Goal: Transaction & Acquisition: Purchase product/service

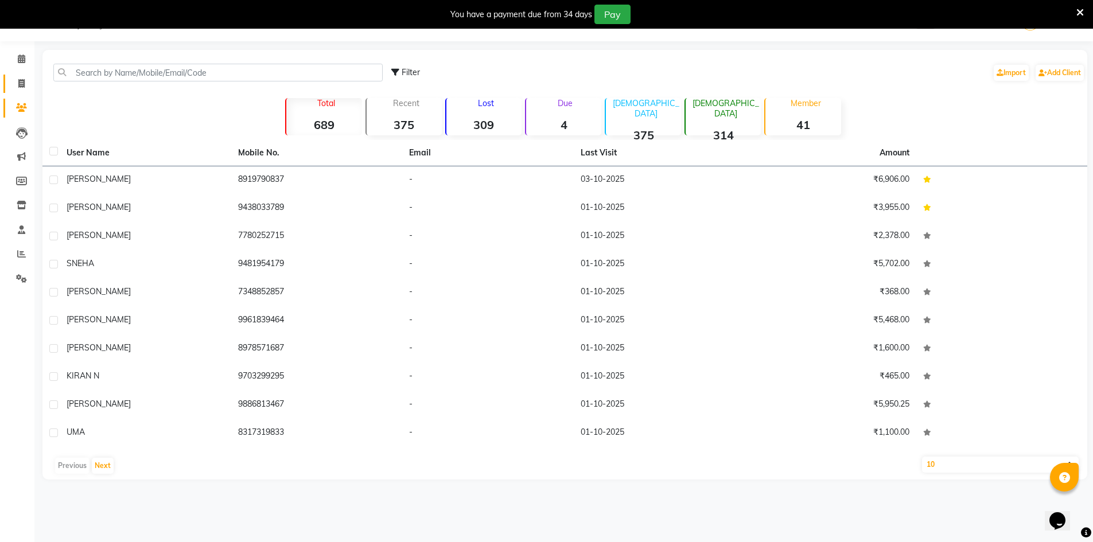
click at [20, 91] on link "Invoice" at bounding box center [17, 84] width 28 height 19
select select "service"
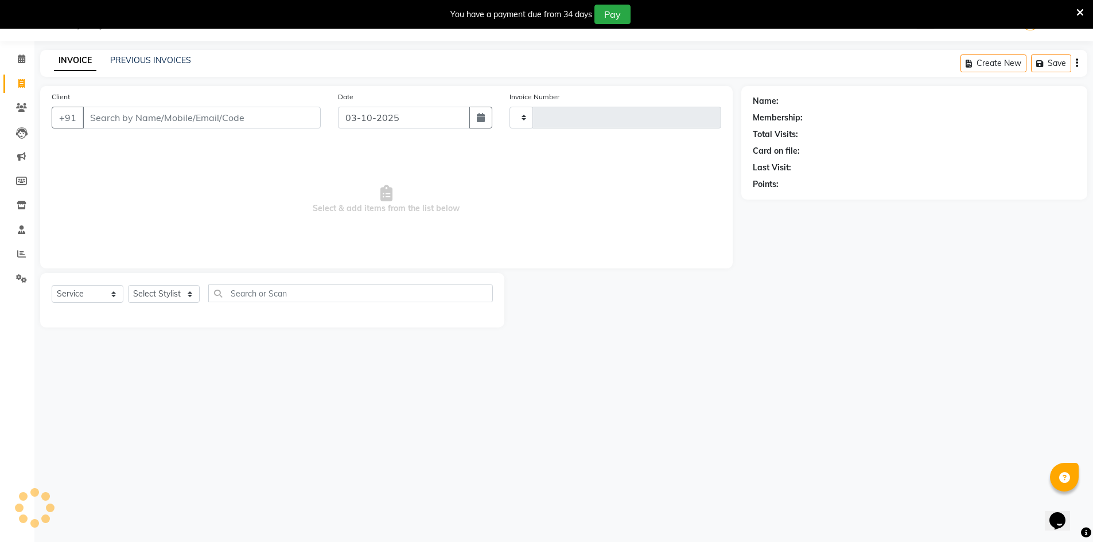
type input "1354"
select select "7339"
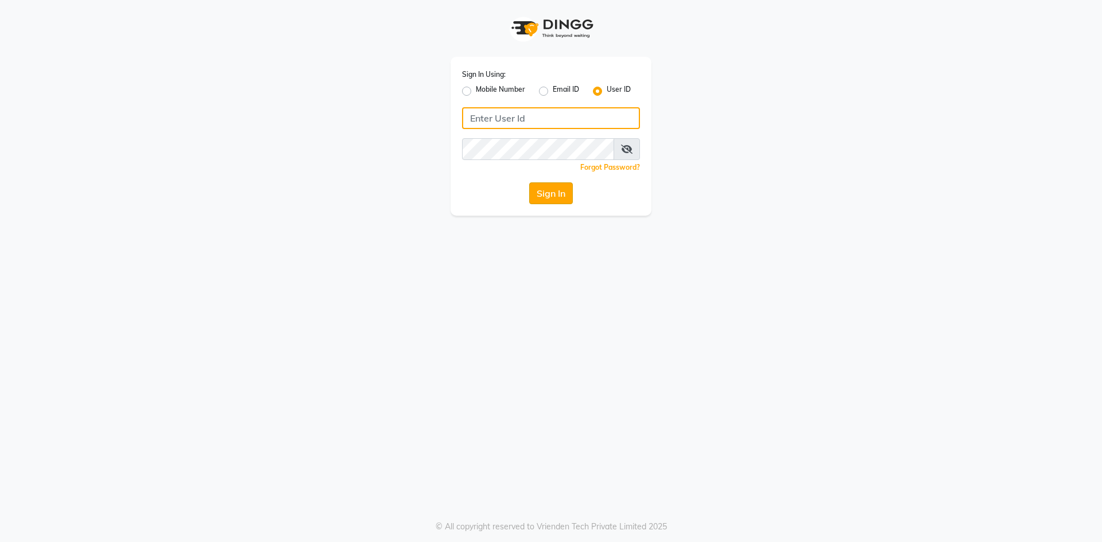
type input "lots123"
click at [533, 193] on button "Sign In" at bounding box center [551, 194] width 44 height 22
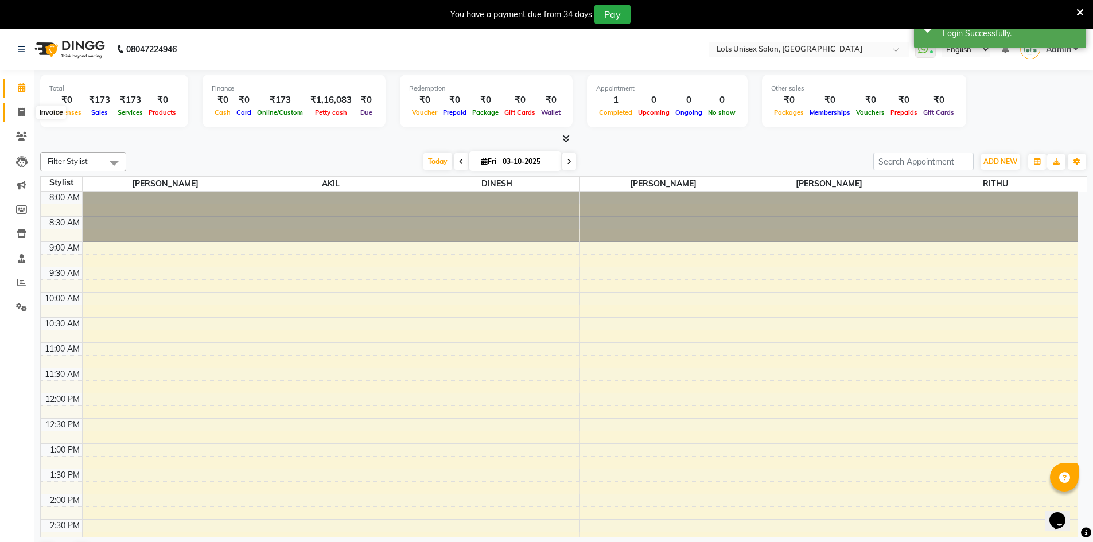
click at [21, 114] on icon at bounding box center [21, 112] width 6 height 9
select select "7339"
select select "service"
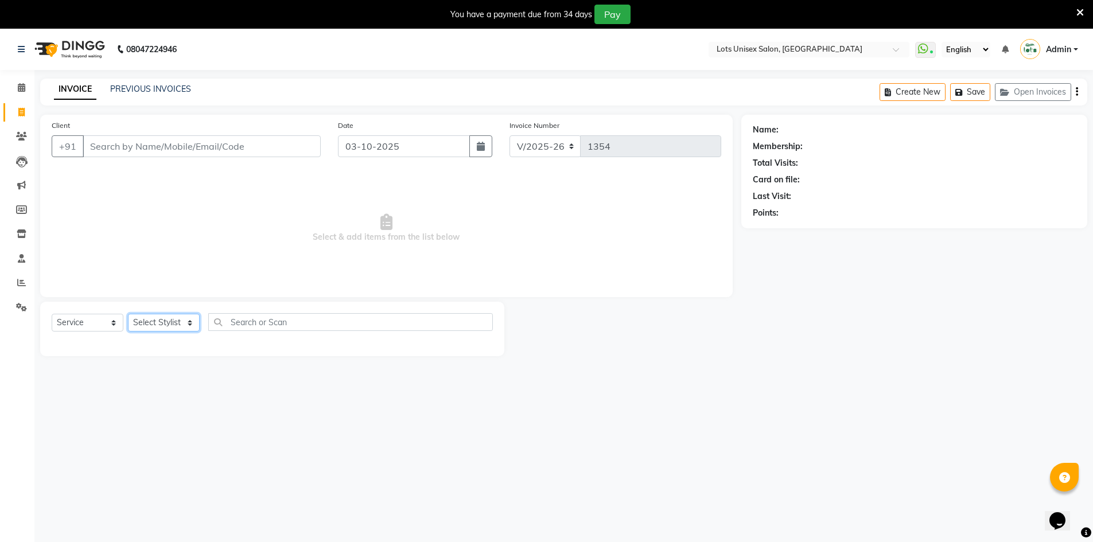
click at [147, 317] on select "Select Stylist [PERSON_NAME] [PERSON_NAME] RITHU [PERSON_NAME]" at bounding box center [164, 323] width 72 height 18
select select "66803"
click at [128, 314] on select "Select Stylist [PERSON_NAME] [PERSON_NAME] RITHU [PERSON_NAME]" at bounding box center [164, 323] width 72 height 18
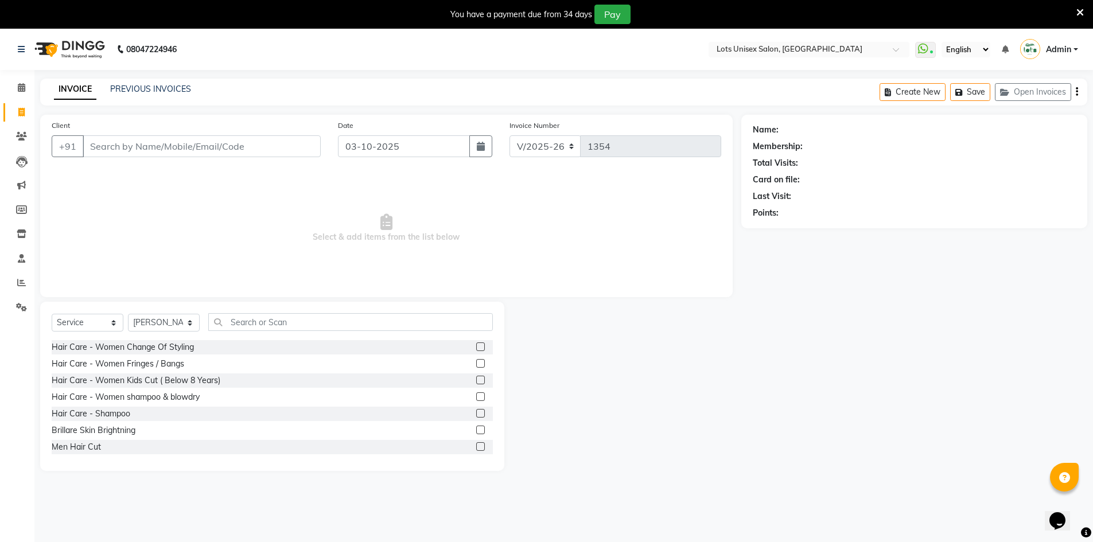
click at [476, 345] on label at bounding box center [480, 347] width 9 height 9
click at [476, 345] on input "checkbox" at bounding box center [479, 347] width 7 height 7
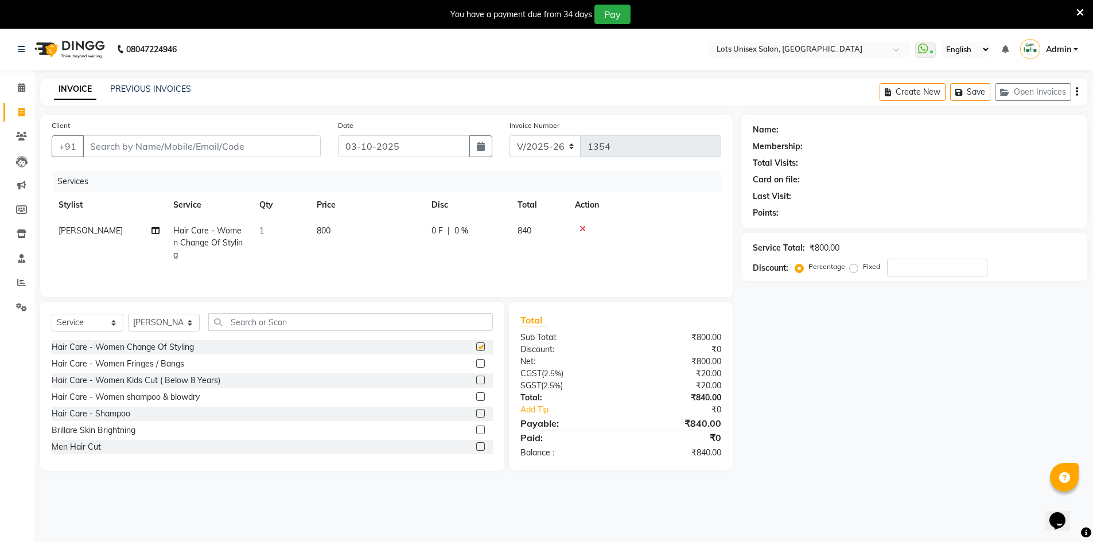
checkbox input "false"
click at [476, 362] on label at bounding box center [480, 363] width 9 height 9
click at [476, 362] on input "checkbox" at bounding box center [479, 363] width 7 height 7
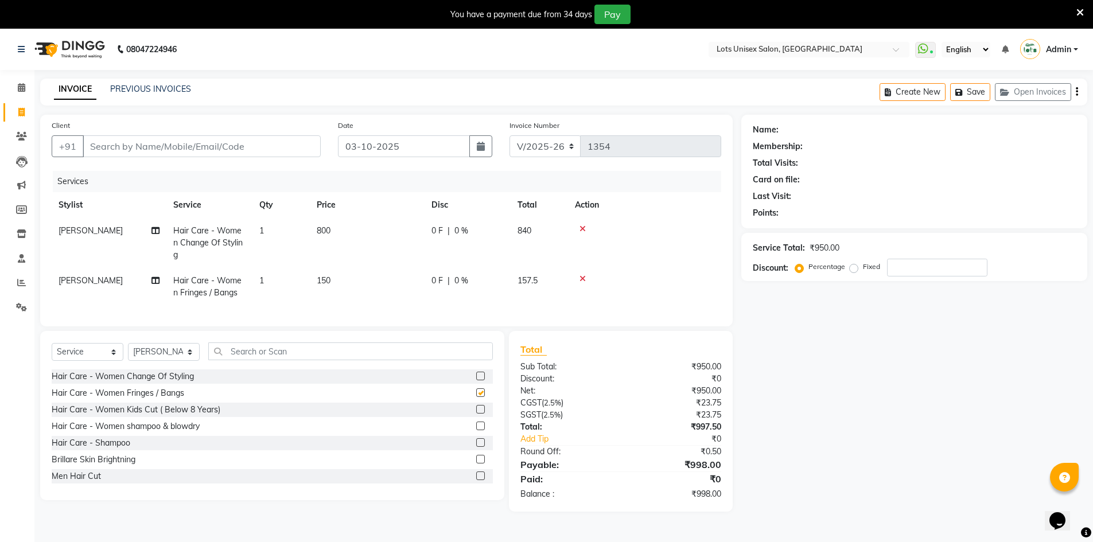
checkbox input "false"
click at [583, 227] on icon at bounding box center [583, 229] width 6 height 8
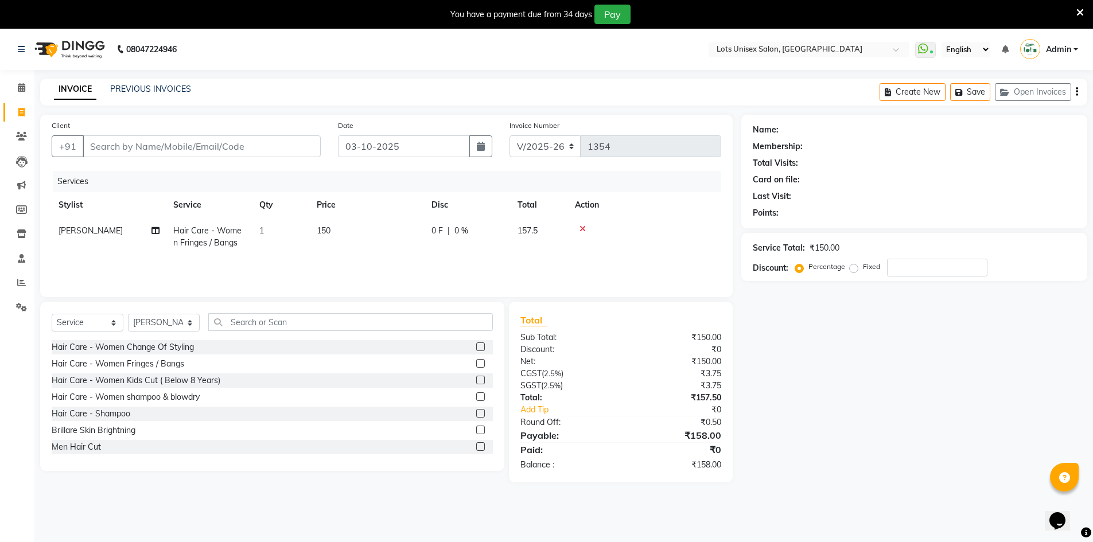
click at [587, 229] on div at bounding box center [644, 229] width 139 height 8
click at [583, 226] on icon at bounding box center [583, 229] width 6 height 8
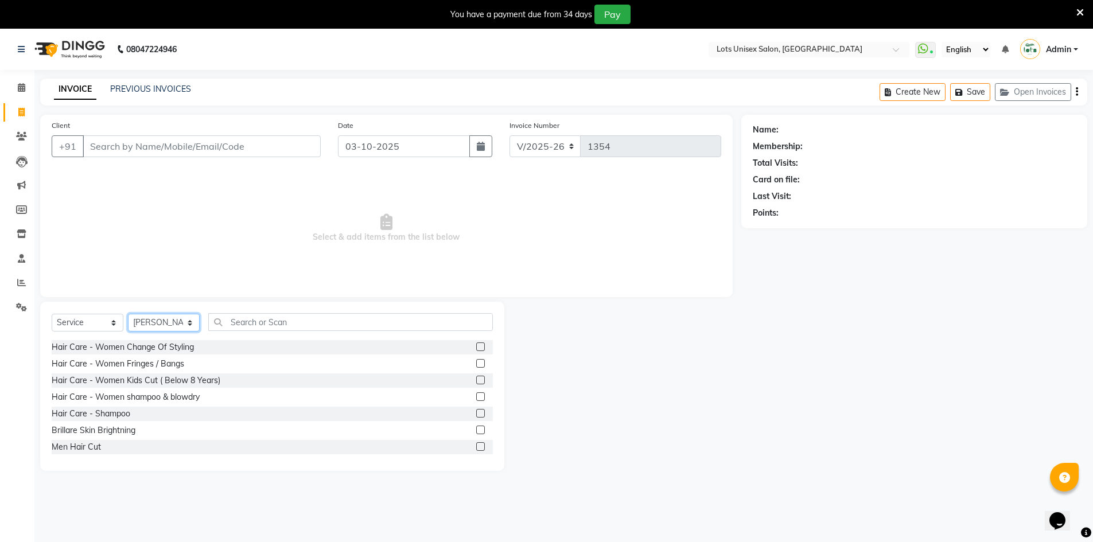
click at [160, 316] on select "Select Stylist [PERSON_NAME] [PERSON_NAME] RITHU [PERSON_NAME]" at bounding box center [164, 323] width 72 height 18
click at [128, 314] on select "Select Stylist [PERSON_NAME] [PERSON_NAME] RITHU [PERSON_NAME]" at bounding box center [164, 323] width 72 height 18
click at [166, 324] on select "Select Stylist [PERSON_NAME] [PERSON_NAME] RITHU [PERSON_NAME]" at bounding box center [164, 323] width 72 height 18
select select "66803"
click at [128, 314] on select "Select Stylist [PERSON_NAME] [PERSON_NAME] RITHU [PERSON_NAME]" at bounding box center [164, 323] width 72 height 18
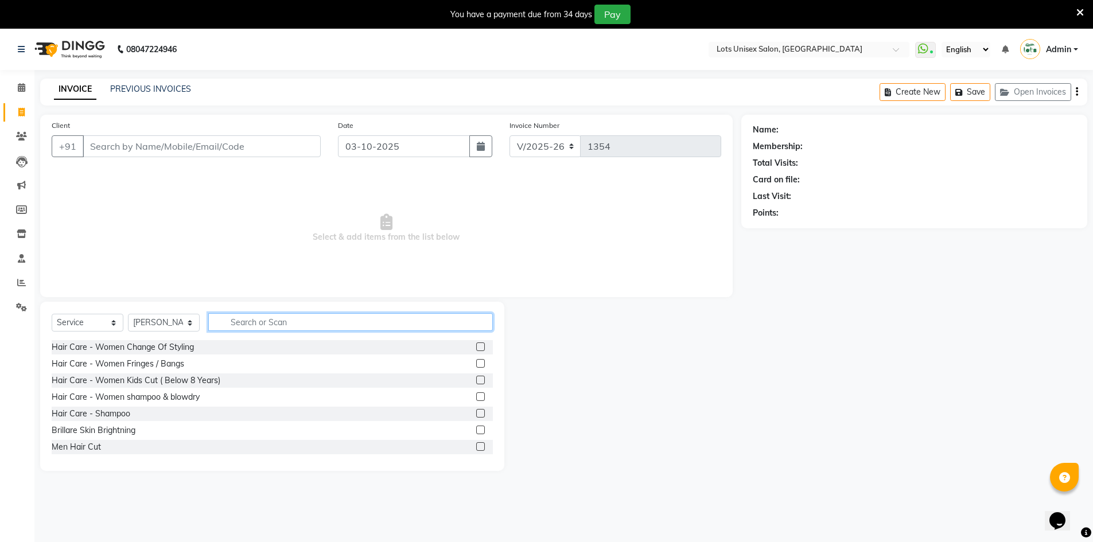
click at [257, 321] on input "text" at bounding box center [350, 322] width 285 height 18
type input "U"
click at [467, 347] on div "Hair Care - Women Change Of Styling" at bounding box center [272, 347] width 441 height 14
click at [476, 344] on label at bounding box center [480, 347] width 9 height 9
click at [476, 344] on input "checkbox" at bounding box center [479, 347] width 7 height 7
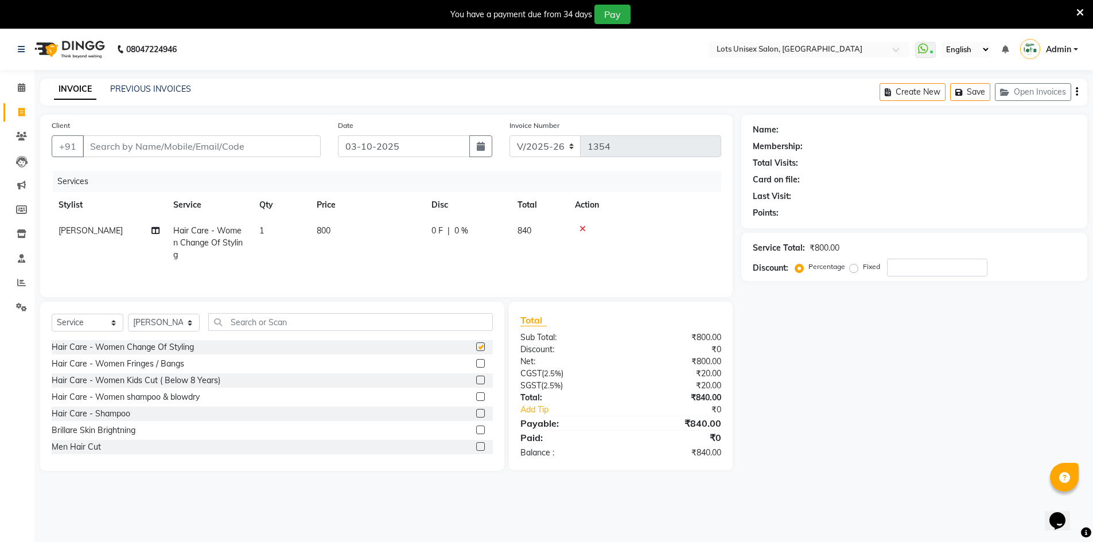
checkbox input "false"
click at [583, 225] on icon at bounding box center [583, 229] width 6 height 8
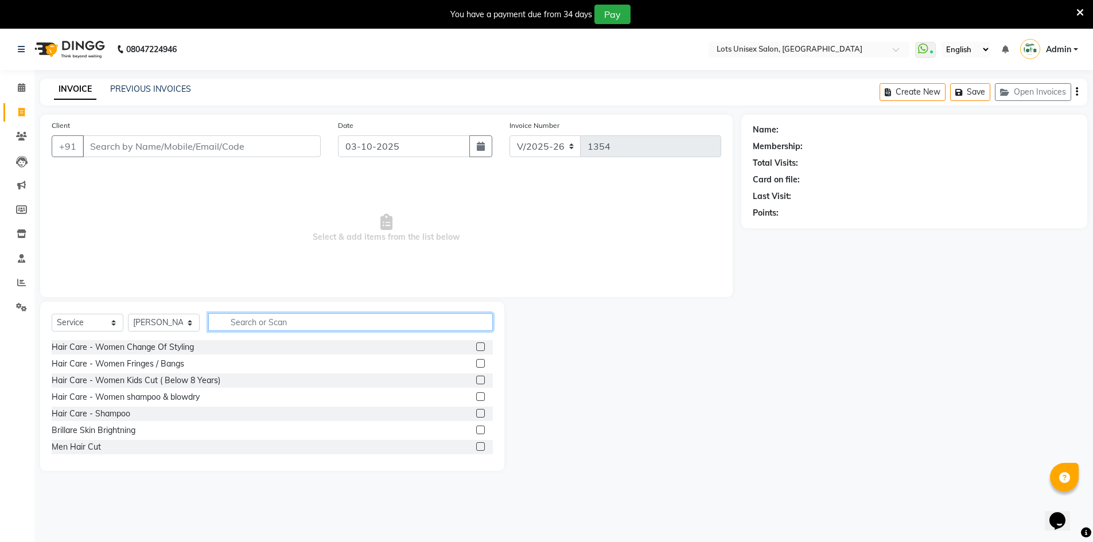
click at [262, 314] on input "text" at bounding box center [350, 322] width 285 height 18
type input "B"
type input "U"
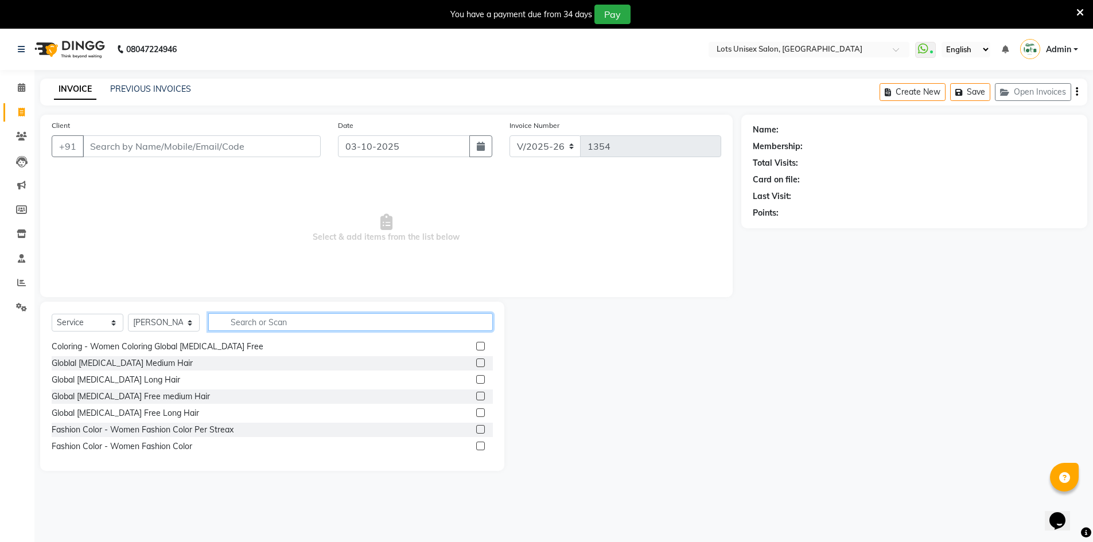
scroll to position [717, 0]
click at [250, 320] on input "text" at bounding box center [350, 322] width 285 height 18
click at [250, 323] on input "text" at bounding box center [350, 322] width 285 height 18
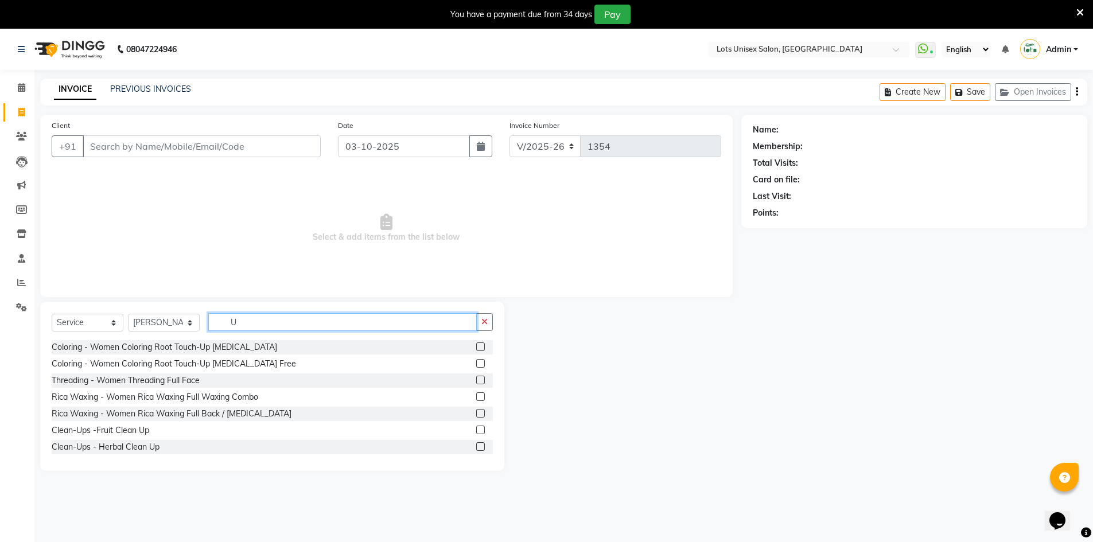
type input "U"
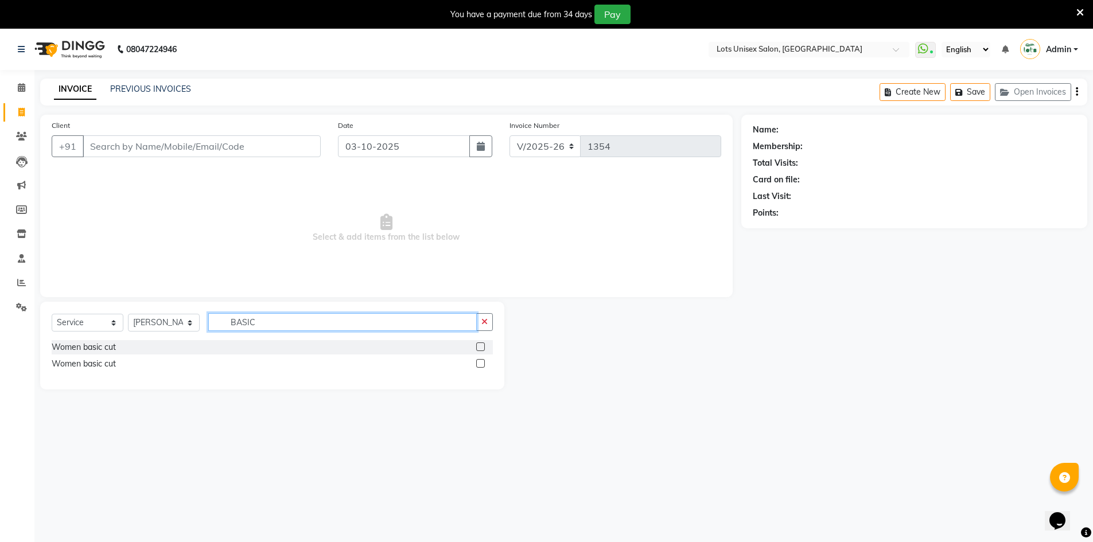
type input "BASIC"
click at [484, 343] on label at bounding box center [480, 347] width 9 height 9
click at [484, 344] on input "checkbox" at bounding box center [479, 347] width 7 height 7
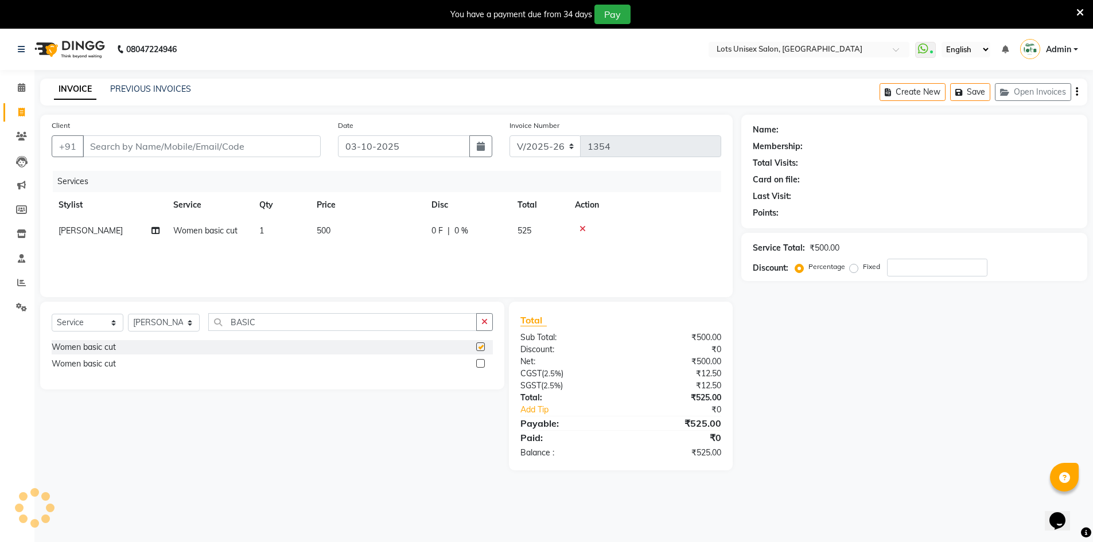
checkbox input "false"
click at [484, 362] on label at bounding box center [480, 363] width 9 height 9
click at [484, 362] on input "checkbox" at bounding box center [479, 363] width 7 height 7
checkbox input "false"
click at [584, 251] on icon at bounding box center [583, 255] width 6 height 8
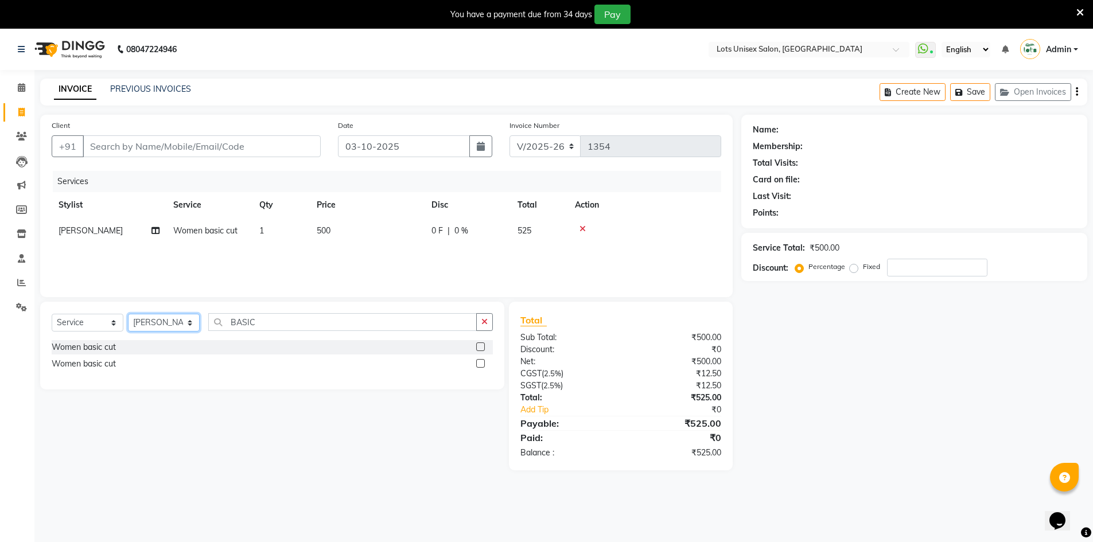
click at [181, 326] on select "Select Stylist [PERSON_NAME] [PERSON_NAME] RITHU [PERSON_NAME]" at bounding box center [164, 323] width 72 height 18
select select "66807"
click at [128, 314] on select "Select Stylist [PERSON_NAME] [PERSON_NAME] RITHU [PERSON_NAME]" at bounding box center [164, 323] width 72 height 18
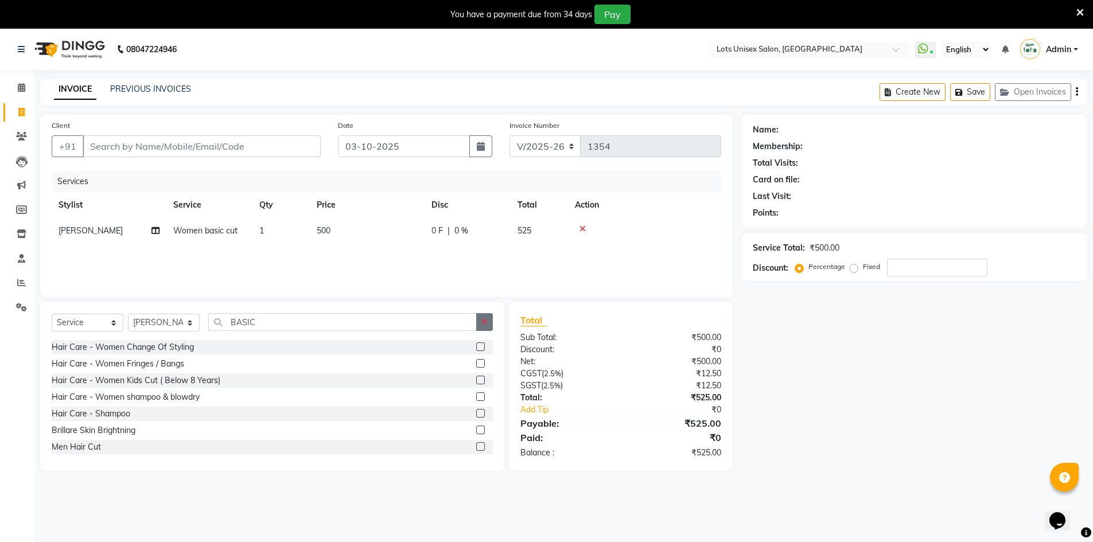
click at [491, 316] on button "button" at bounding box center [484, 322] width 17 height 18
click at [376, 322] on input "text" at bounding box center [350, 322] width 285 height 18
click at [1077, 92] on icon "button" at bounding box center [1077, 92] width 2 height 1
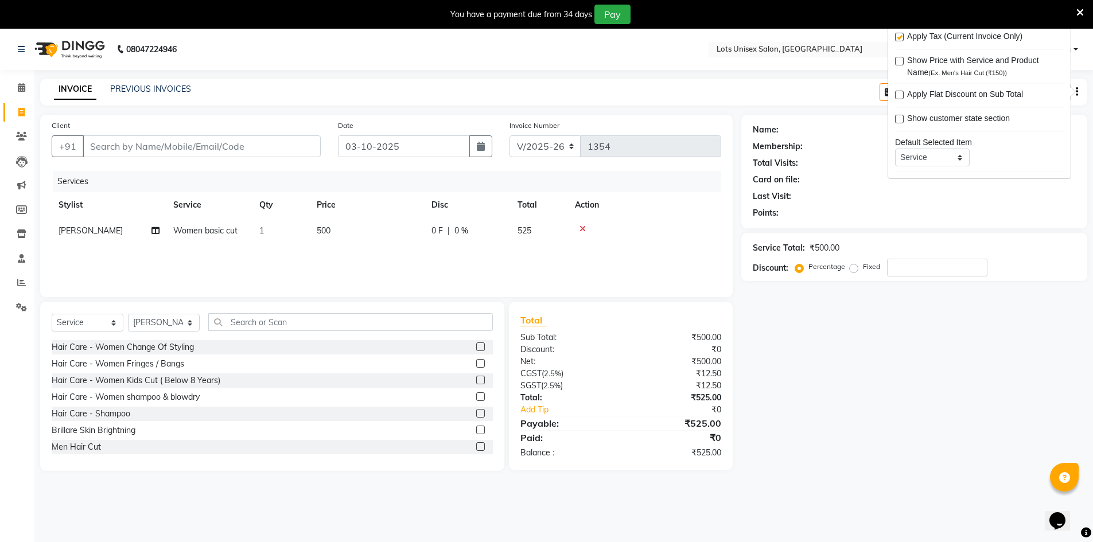
click at [946, 374] on div "Name: Membership: Total Visits: Card on file: Last Visit: Points: Service Total…" at bounding box center [918, 293] width 355 height 356
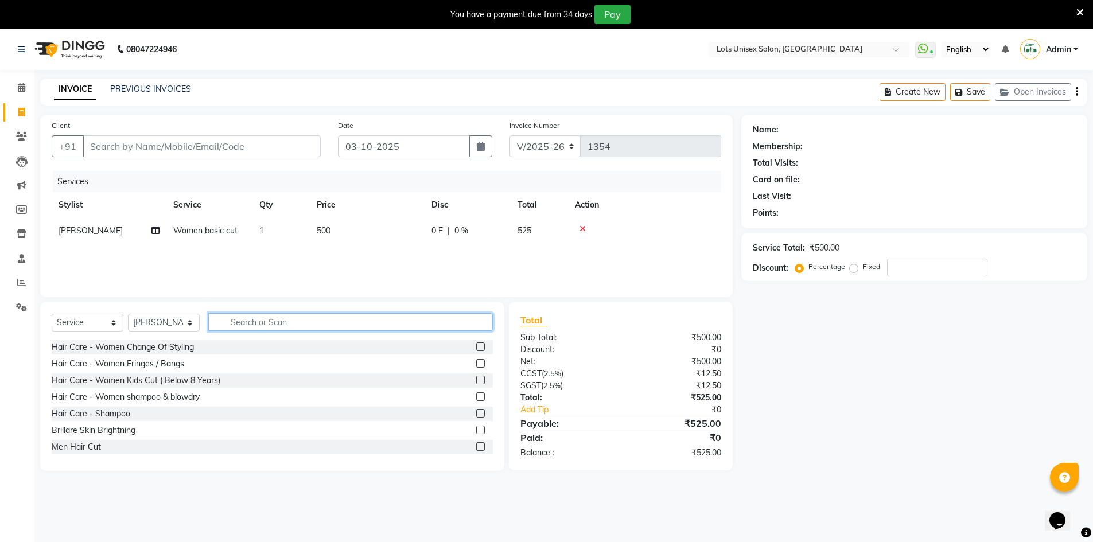
click at [234, 320] on input "text" at bounding box center [350, 322] width 285 height 18
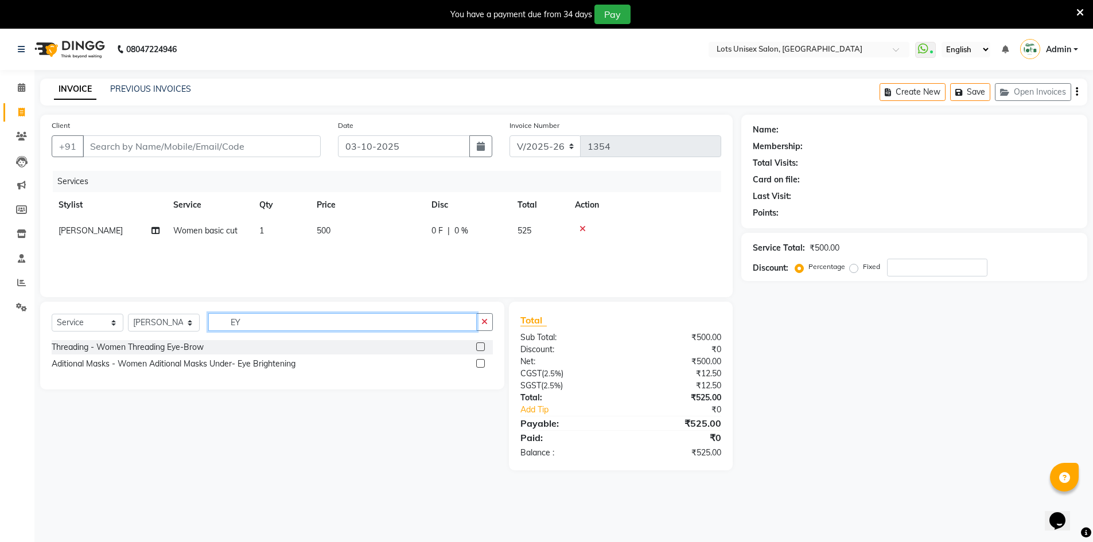
type input "EY"
click at [483, 344] on label at bounding box center [480, 347] width 9 height 9
click at [483, 344] on input "checkbox" at bounding box center [479, 347] width 7 height 7
checkbox input "true"
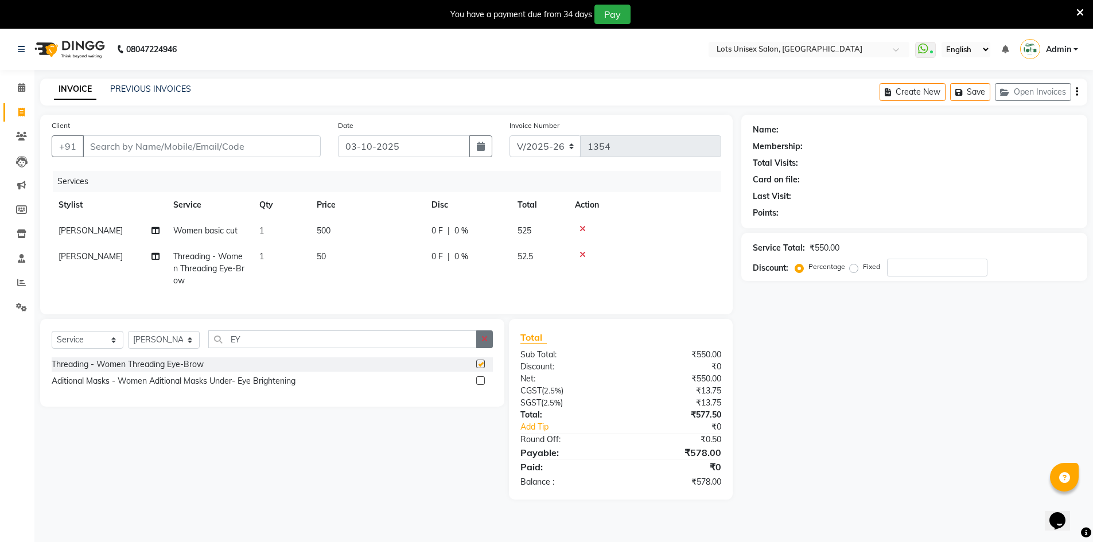
click at [484, 343] on icon "button" at bounding box center [485, 339] width 6 height 8
checkbox input "false"
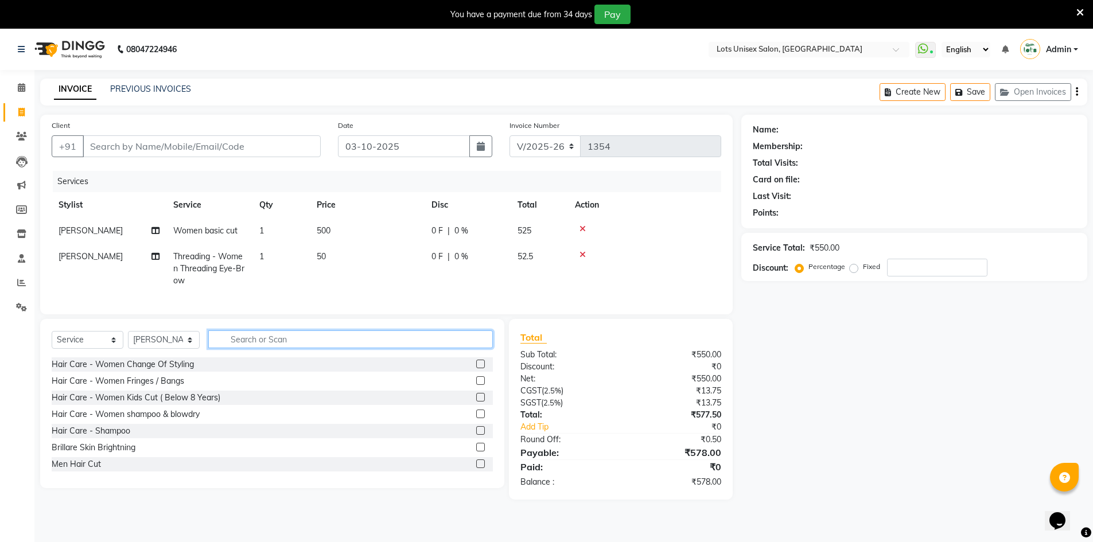
type input "F"
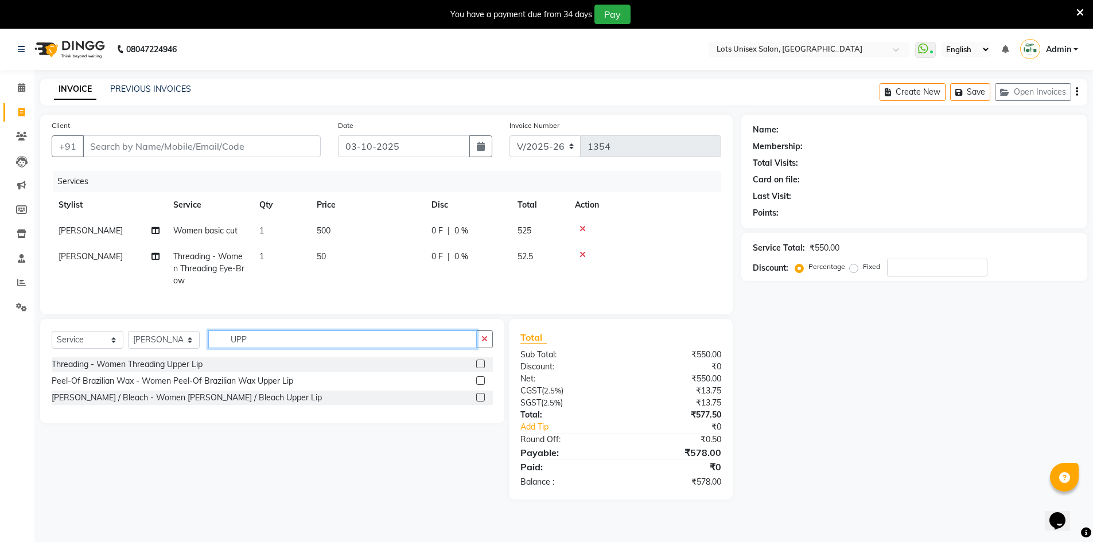
type input "UPP"
click at [479, 368] on label at bounding box center [480, 364] width 9 height 9
click at [479, 368] on input "checkbox" at bounding box center [479, 364] width 7 height 7
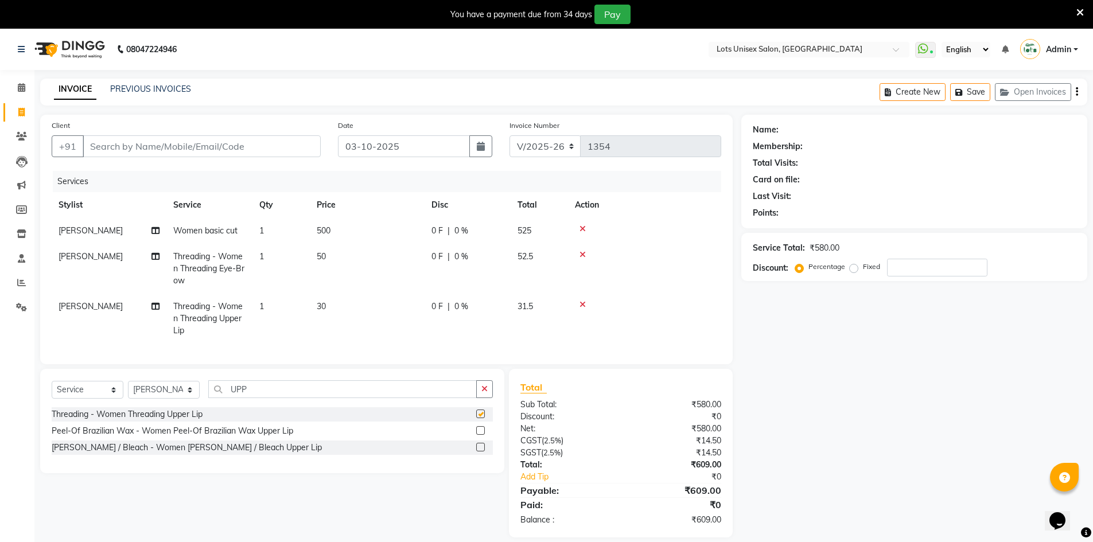
checkbox input "false"
click at [172, 143] on input "Client" at bounding box center [202, 146] width 238 height 22
type input "7"
type input "0"
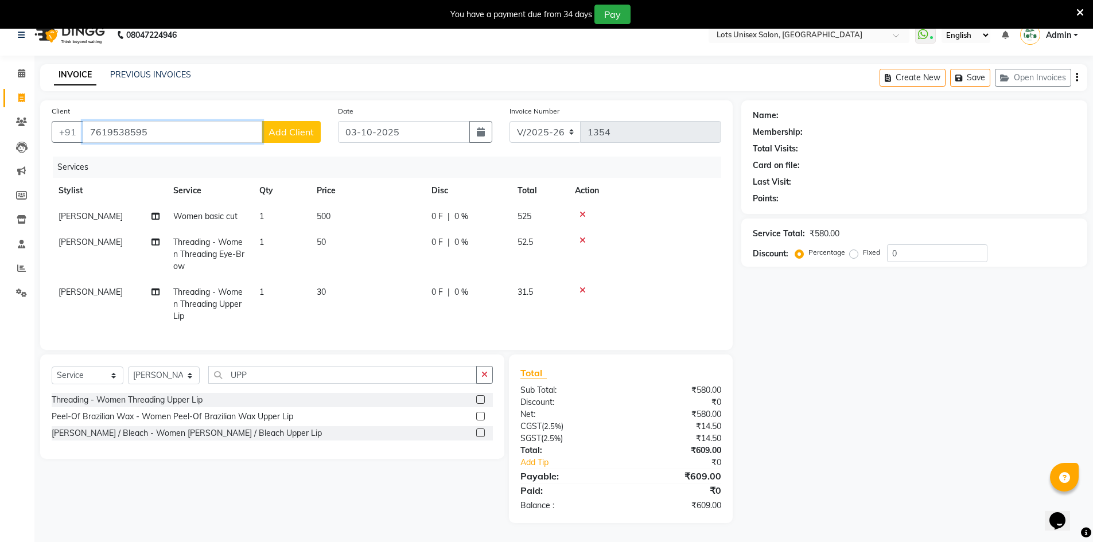
scroll to position [29, 0]
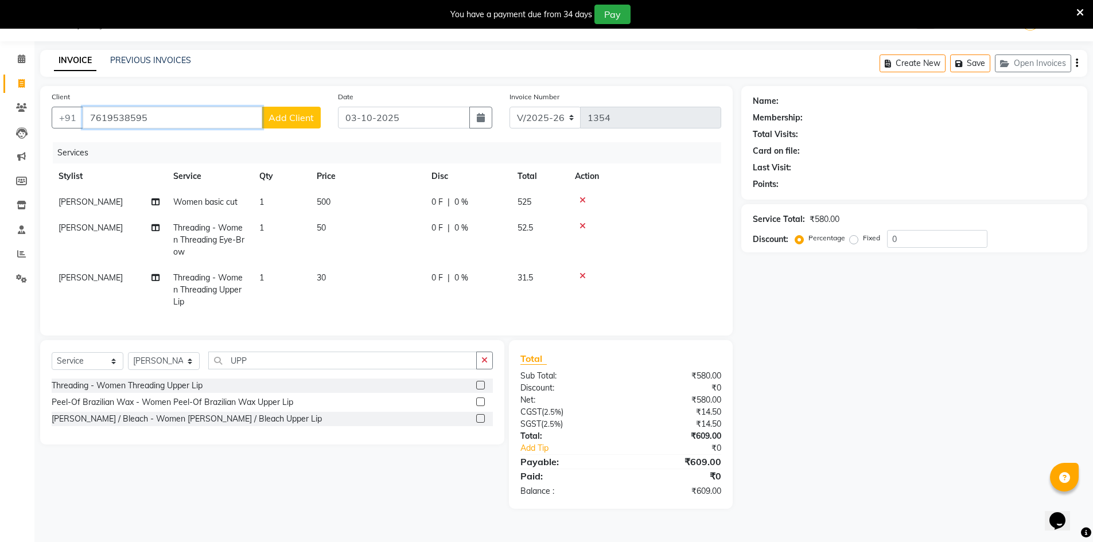
type input "7619538595"
click at [281, 111] on button "Add Client" at bounding box center [291, 118] width 59 height 22
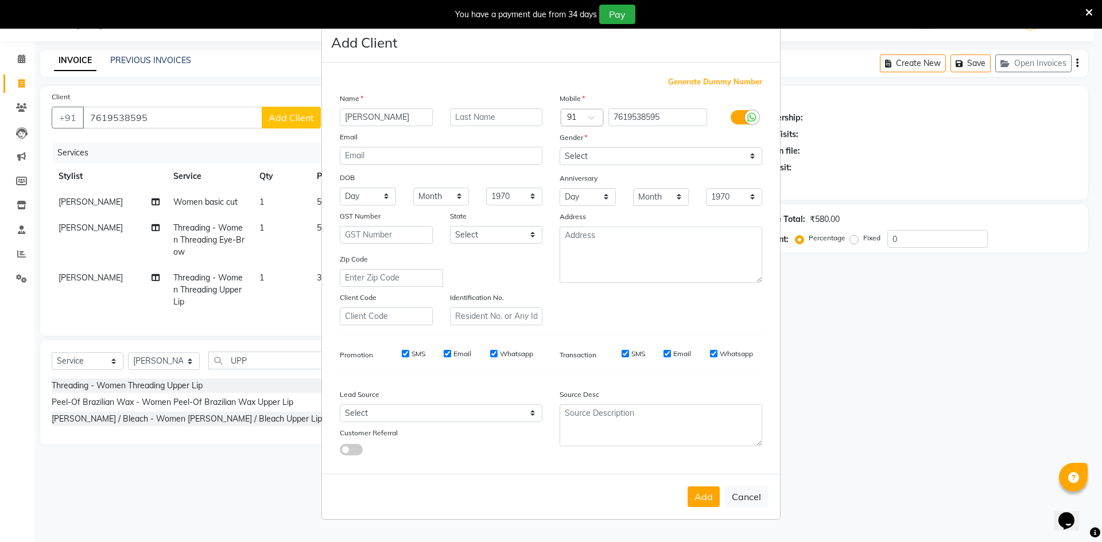
type input "[PERSON_NAME]"
click at [587, 158] on select "Select [DEMOGRAPHIC_DATA] [DEMOGRAPHIC_DATA] Other Prefer Not To Say" at bounding box center [661, 156] width 203 height 18
select select "[DEMOGRAPHIC_DATA]"
click at [560, 147] on select "Select [DEMOGRAPHIC_DATA] [DEMOGRAPHIC_DATA] Other Prefer Not To Say" at bounding box center [661, 156] width 203 height 18
click at [383, 420] on select "Select Walk-in Referral Internet Friend Word of Mouth Advertisement Facebook Ju…" at bounding box center [441, 414] width 203 height 18
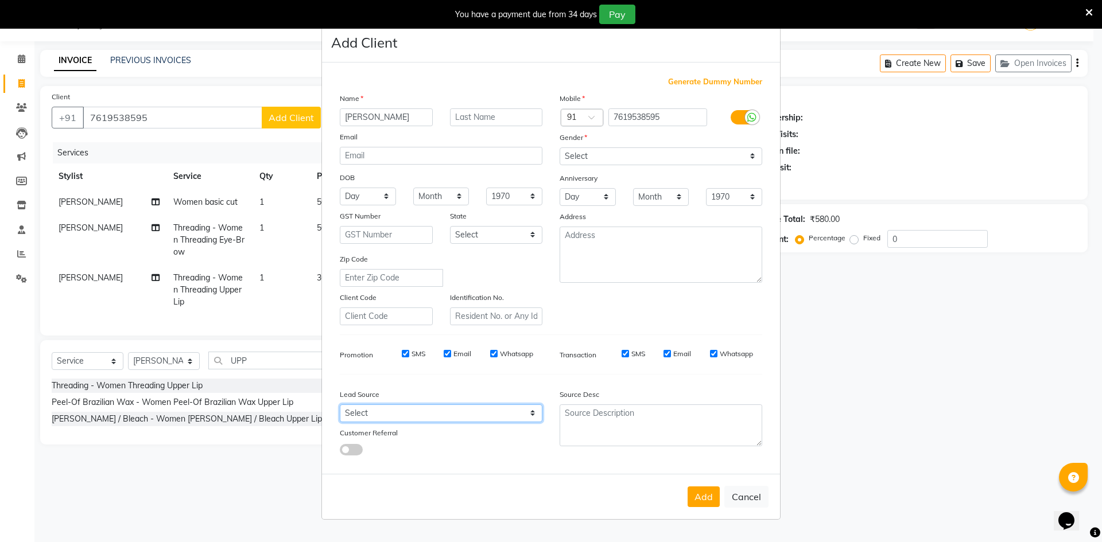
select select "50225"
click at [340, 405] on select "Select Walk-in Referral Internet Friend Word of Mouth Advertisement Facebook Ju…" at bounding box center [441, 414] width 203 height 18
click at [695, 503] on button "Add" at bounding box center [704, 497] width 32 height 21
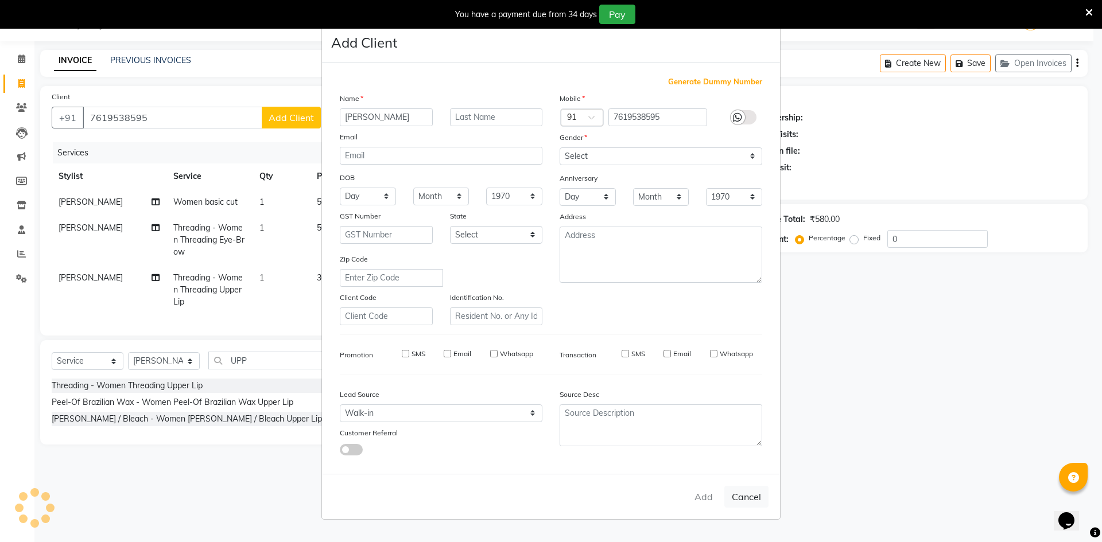
select select
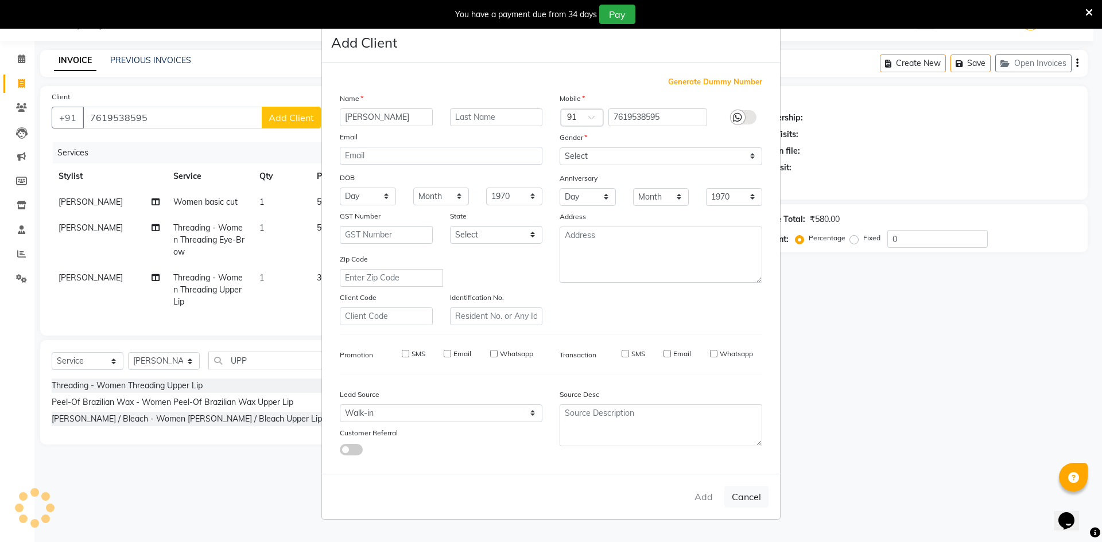
select select
checkbox input "false"
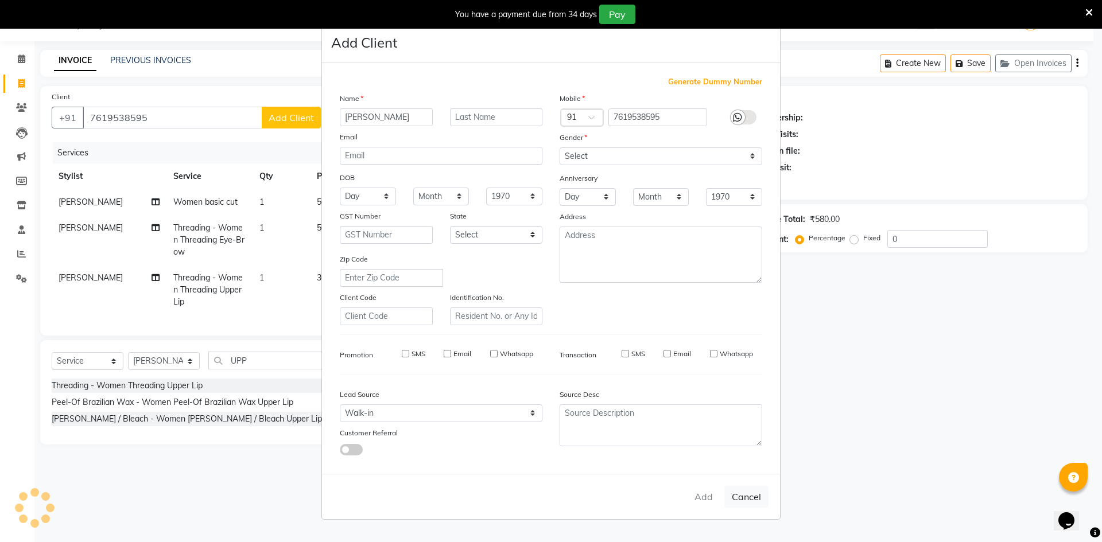
checkbox input "false"
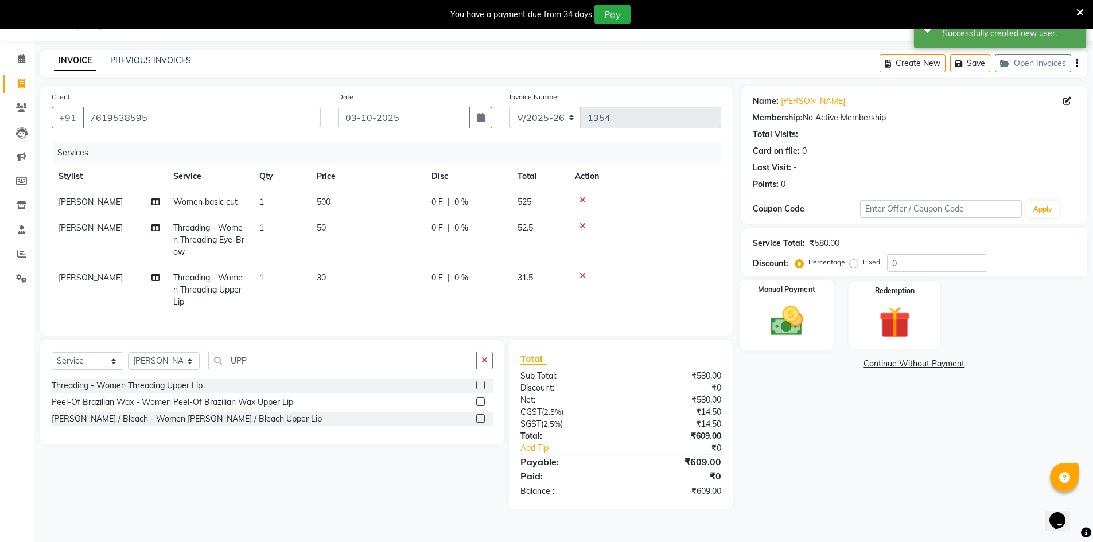
click at [791, 347] on div "Manual Payment" at bounding box center [786, 315] width 95 height 71
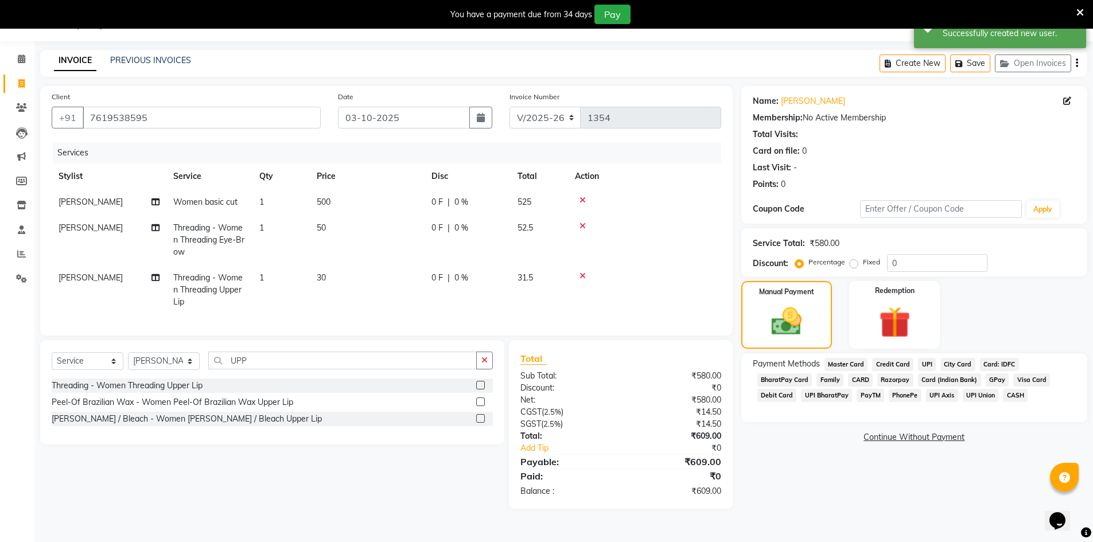
click at [927, 365] on span "UPI" at bounding box center [927, 364] width 18 height 13
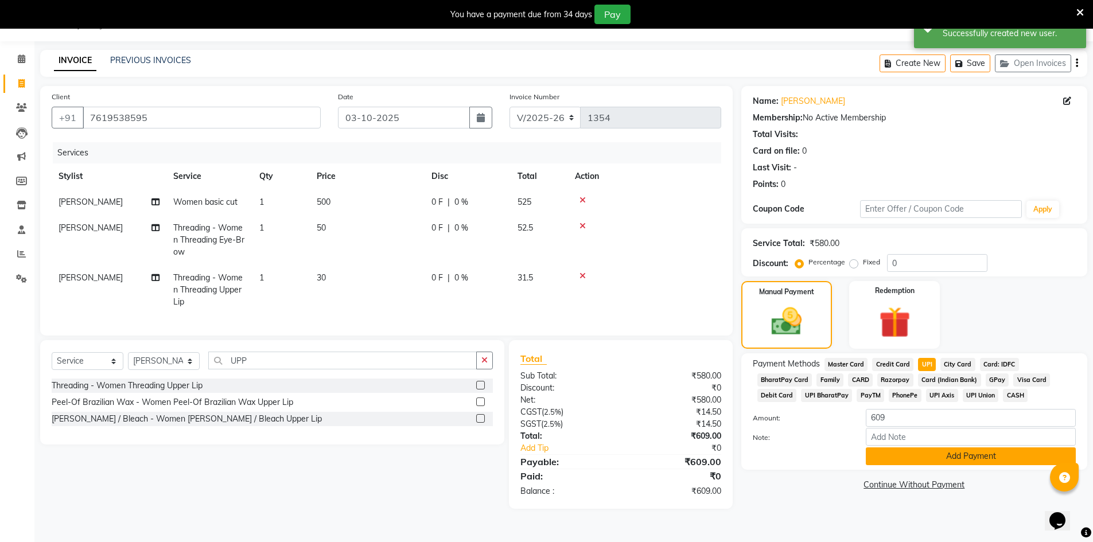
click at [933, 454] on button "Add Payment" at bounding box center [971, 457] width 210 height 18
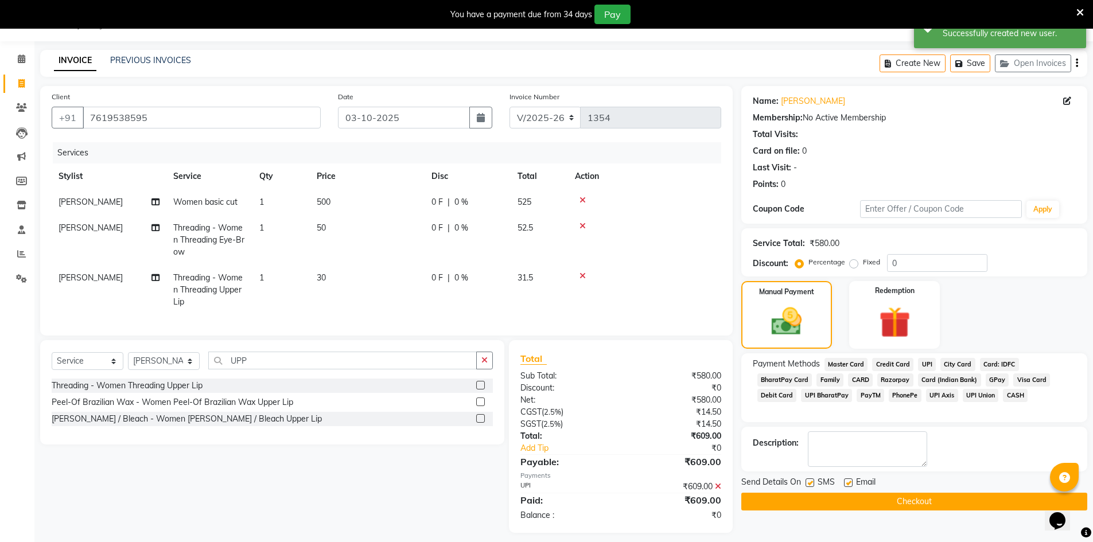
click at [921, 505] on button "Checkout" at bounding box center [914, 502] width 346 height 18
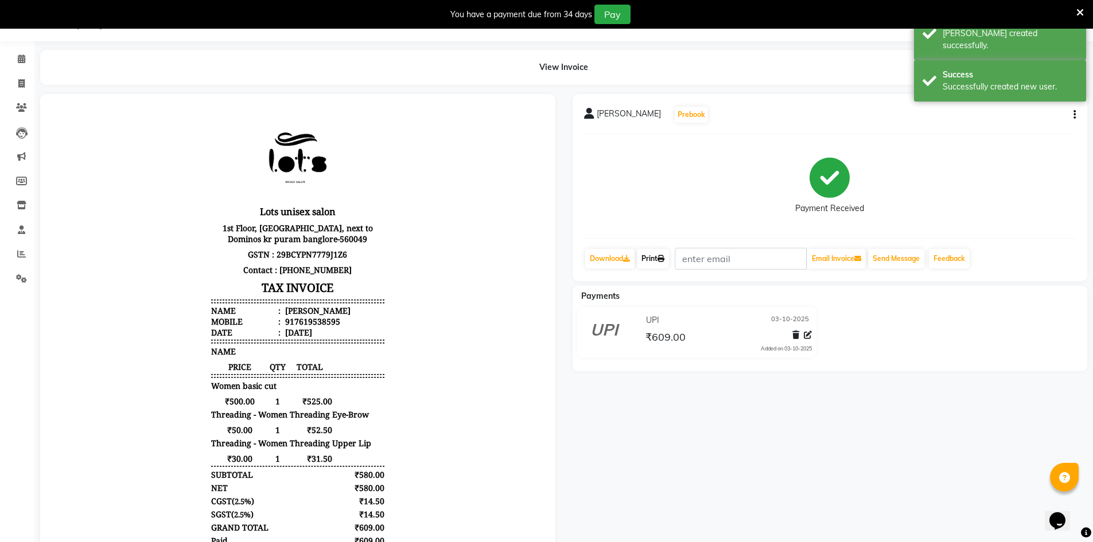
click at [660, 265] on link "Print" at bounding box center [653, 259] width 32 height 20
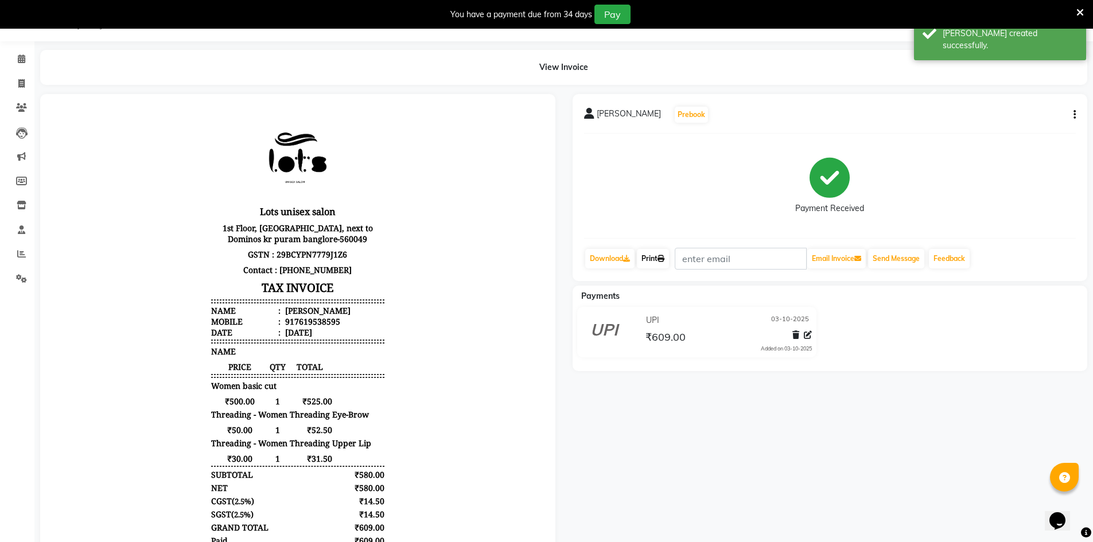
click at [655, 262] on link "Print" at bounding box center [653, 259] width 32 height 20
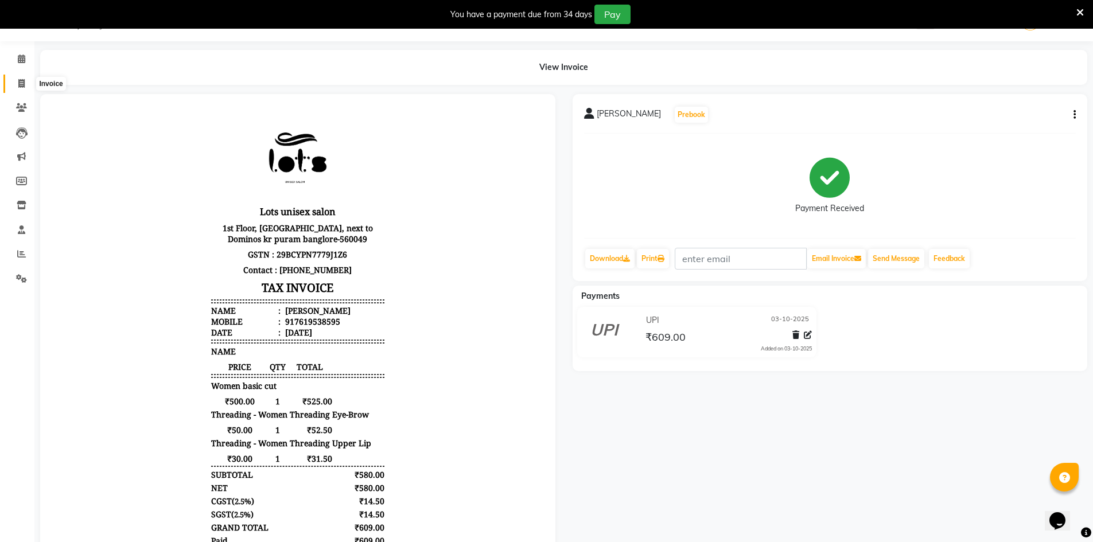
click at [30, 86] on span at bounding box center [21, 83] width 20 height 13
select select "service"
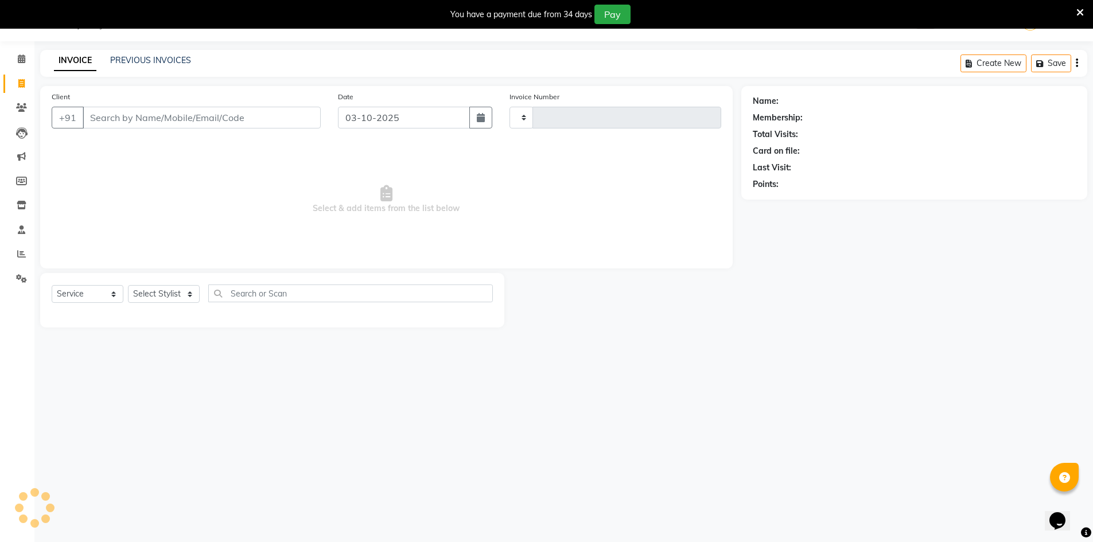
type input "1355"
select select "7339"
click at [20, 105] on icon at bounding box center [21, 107] width 11 height 9
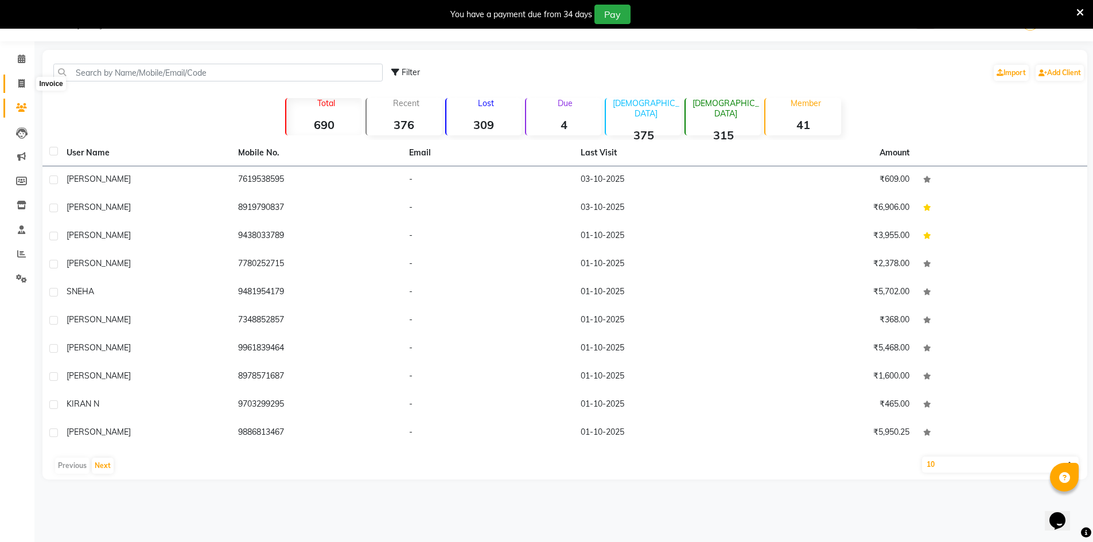
click at [30, 85] on span at bounding box center [21, 83] width 20 height 13
select select "service"
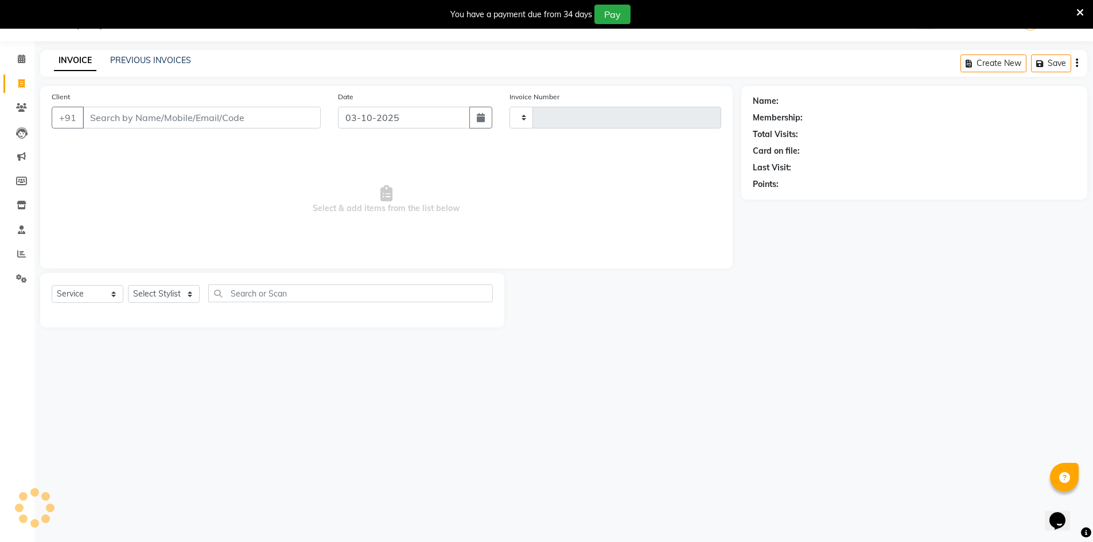
type input "1355"
select select "7339"
